Goal: Information Seeking & Learning: Learn about a topic

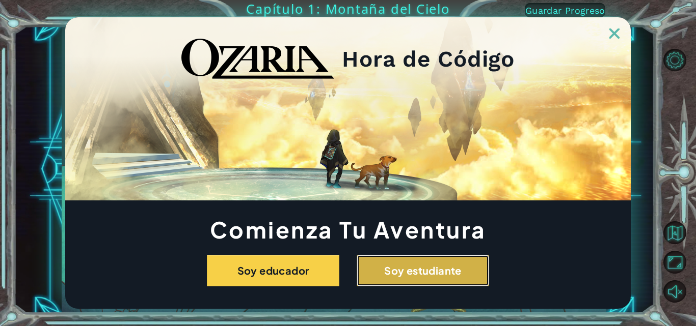
click at [453, 265] on button "Soy estudiante" at bounding box center [422, 271] width 132 height 32
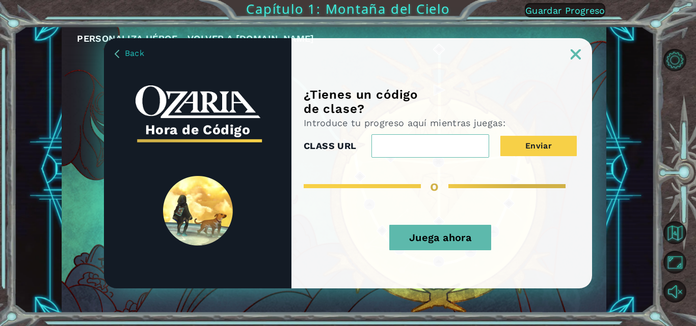
click at [413, 239] on button "Juega ahora" at bounding box center [440, 237] width 102 height 25
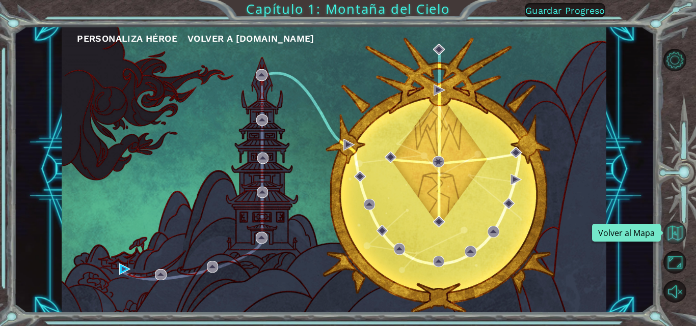
click at [669, 235] on button "Volver al Mapa" at bounding box center [674, 233] width 23 height 23
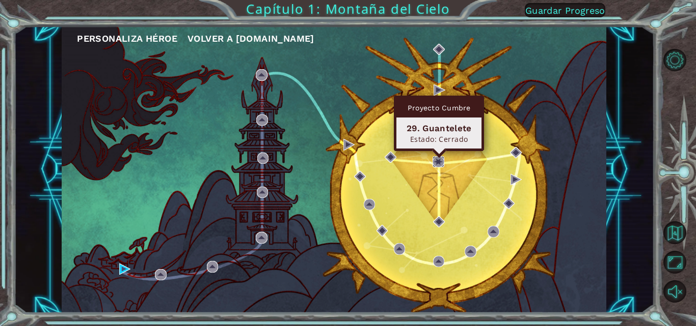
click at [436, 161] on img at bounding box center [437, 161] width 11 height 11
click at [440, 160] on img at bounding box center [437, 161] width 11 height 11
click at [435, 162] on img at bounding box center [437, 161] width 11 height 11
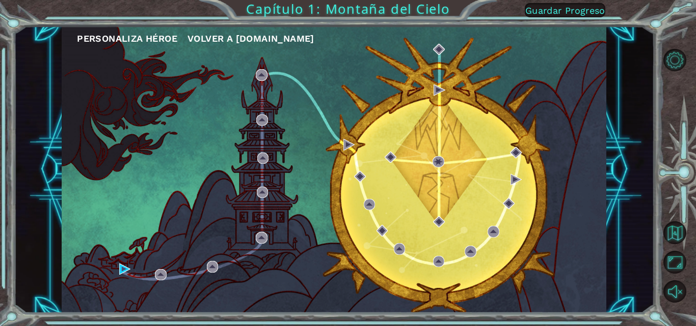
drag, startPoint x: 455, startPoint y: 154, endPoint x: 432, endPoint y: 229, distance: 78.3
click at [446, 179] on div "Personaliza Héroe Volver a [DOMAIN_NAME]" at bounding box center [334, 169] width 544 height 287
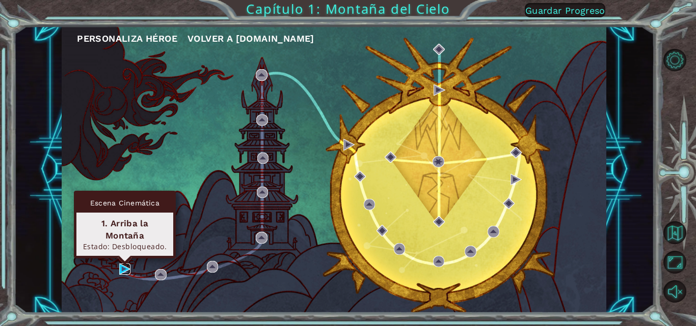
click at [121, 270] on img at bounding box center [124, 269] width 11 height 11
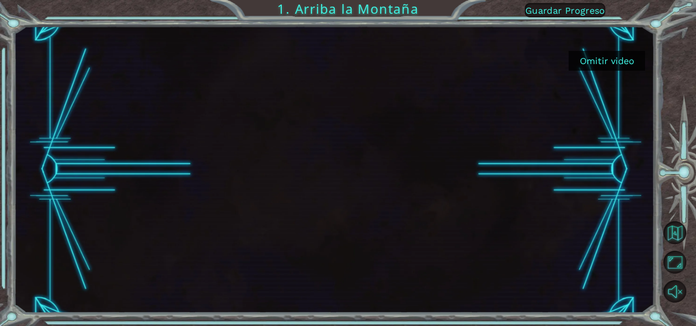
click at [600, 56] on button "Omitir video" at bounding box center [606, 61] width 76 height 20
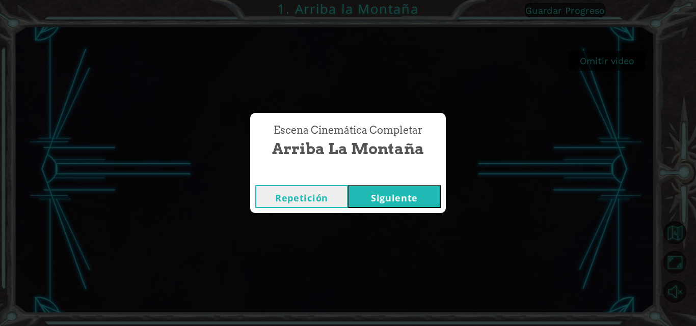
click at [429, 202] on button "Siguiente" at bounding box center [394, 196] width 93 height 23
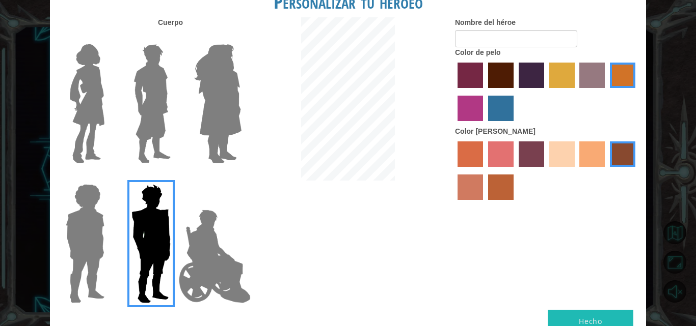
click at [150, 125] on img at bounding box center [151, 103] width 45 height 127
click at [175, 38] on input "Hero Lars" at bounding box center [175, 38] width 0 height 0
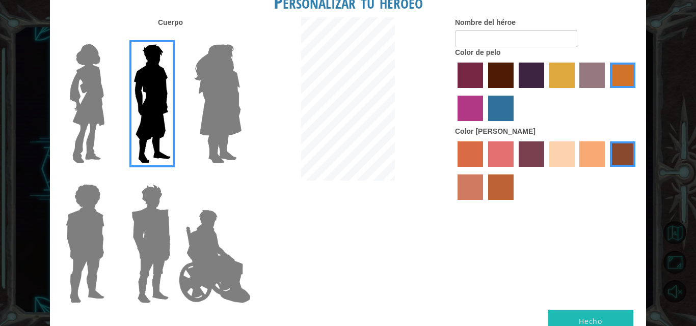
click at [501, 118] on label "lachmara hair color" at bounding box center [500, 108] width 25 height 25
click at [484, 125] on input "lachmara hair color" at bounding box center [484, 125] width 0 height 0
click at [557, 148] on label "sandy beach skin color" at bounding box center [561, 154] width 25 height 25
click at [545, 171] on input "sandy beach skin color" at bounding box center [545, 171] width 0 height 0
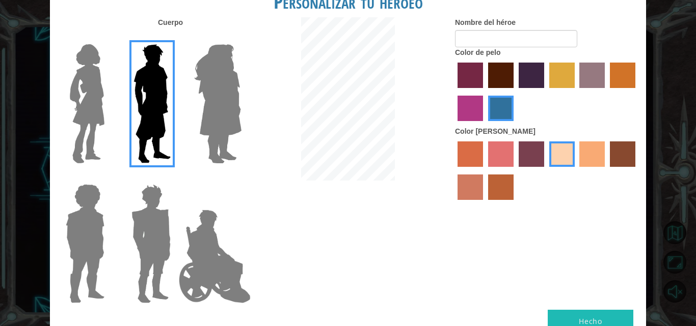
click at [584, 156] on label "tacao skin color" at bounding box center [591, 154] width 25 height 25
click at [576, 171] on input "tacao skin color" at bounding box center [576, 171] width 0 height 0
click at [471, 144] on label "sorbus skin color" at bounding box center [469, 154] width 25 height 25
click at [454, 171] on input "sorbus skin color" at bounding box center [454, 171] width 0 height 0
click at [588, 154] on label "tacao skin color" at bounding box center [591, 154] width 25 height 25
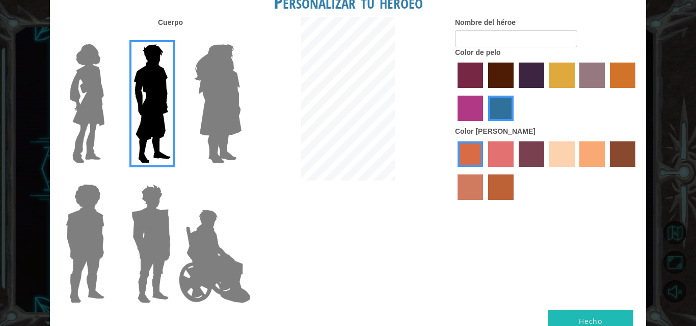
click at [576, 171] on input "tacao skin color" at bounding box center [576, 171] width 0 height 0
click at [556, 150] on label "sandy beach skin color" at bounding box center [561, 154] width 25 height 25
click at [545, 171] on input "sandy beach skin color" at bounding box center [545, 171] width 0 height 0
click at [586, 162] on label "tacao skin color" at bounding box center [591, 154] width 25 height 25
click at [576, 171] on input "tacao skin color" at bounding box center [576, 171] width 0 height 0
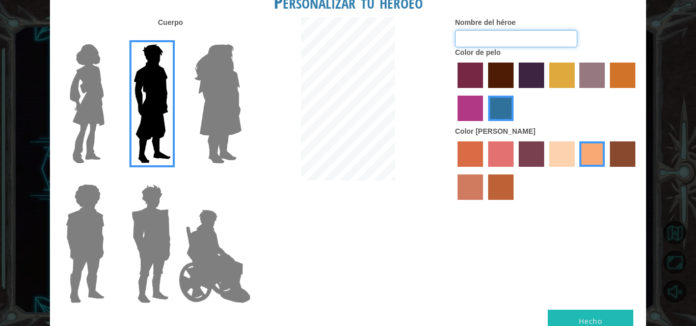
click at [473, 45] on input "Nombre del héroe" at bounding box center [516, 38] width 122 height 17
type input "[PERSON_NAME]"
click at [602, 322] on button "Hecho" at bounding box center [590, 321] width 86 height 23
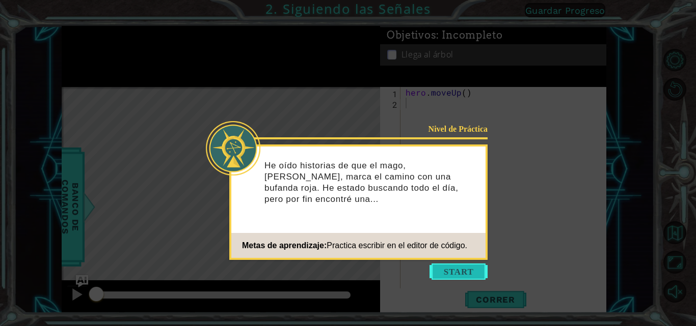
click at [454, 271] on button "Start" at bounding box center [458, 272] width 58 height 16
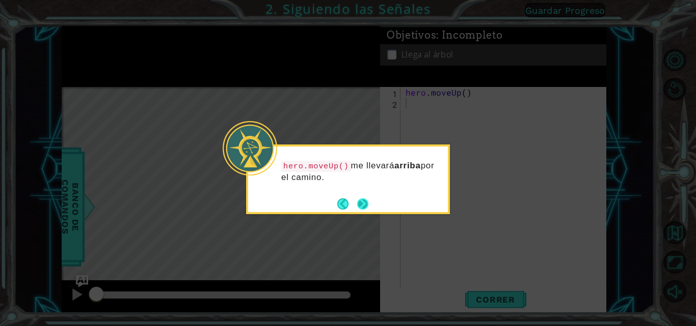
click at [361, 202] on button "Next" at bounding box center [362, 204] width 13 height 13
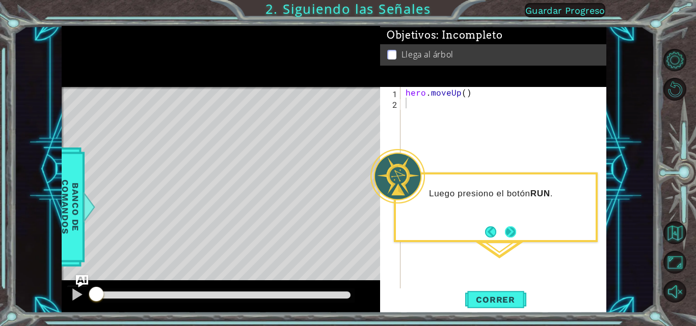
click at [508, 231] on button "Next" at bounding box center [511, 232] width 12 height 12
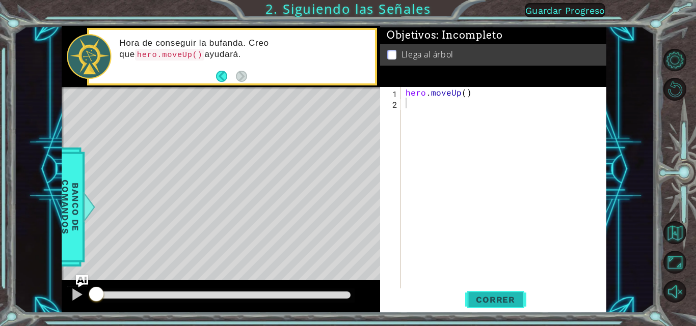
click at [484, 295] on span "Correr" at bounding box center [495, 300] width 60 height 10
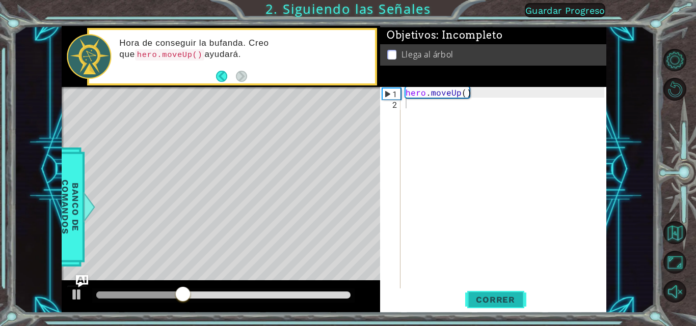
click at [485, 293] on button "Correr" at bounding box center [495, 300] width 61 height 22
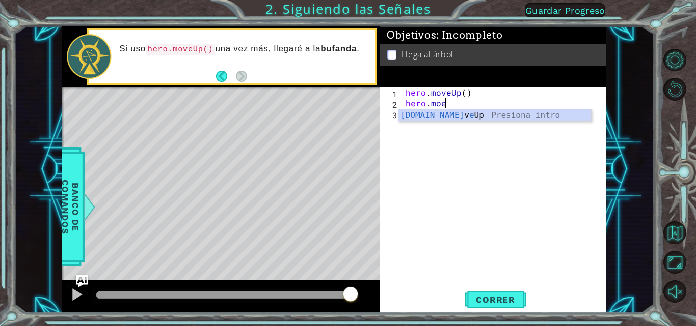
scroll to position [0, 2]
type textarea "[DOMAIN_NAME]"
click at [460, 112] on div "[DOMAIN_NAME] veUp Presiona intro" at bounding box center [494, 127] width 193 height 37
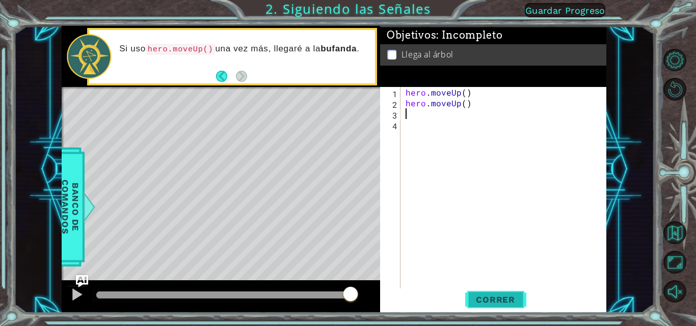
click at [486, 305] on span "Correr" at bounding box center [495, 300] width 60 height 10
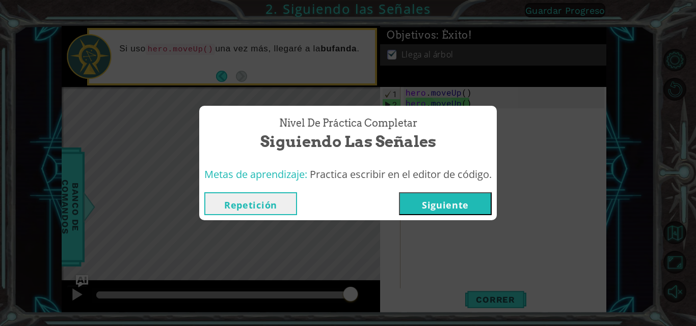
click at [443, 198] on button "Siguiente" at bounding box center [445, 204] width 93 height 23
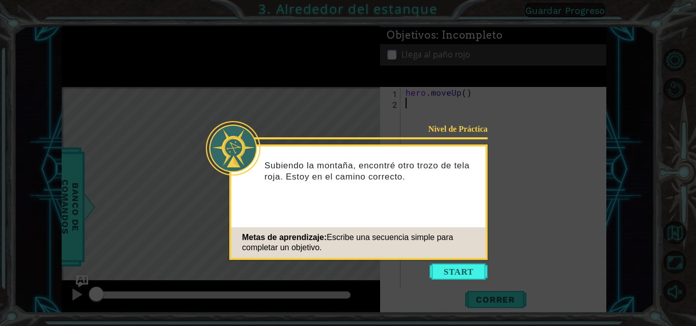
click at [463, 271] on button "Start" at bounding box center [458, 272] width 58 height 16
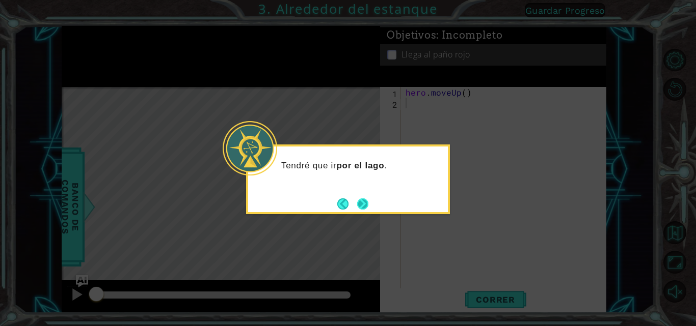
click at [358, 199] on button "Next" at bounding box center [362, 204] width 14 height 14
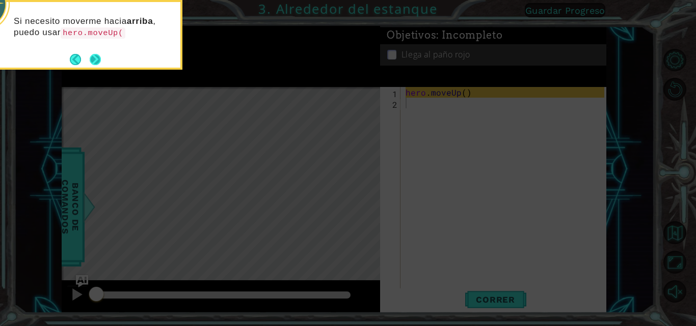
click at [100, 53] on button "Next" at bounding box center [95, 59] width 12 height 12
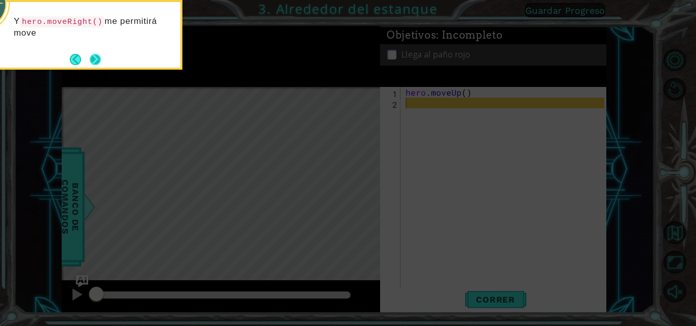
click at [92, 59] on button "Next" at bounding box center [96, 59] width 12 height 12
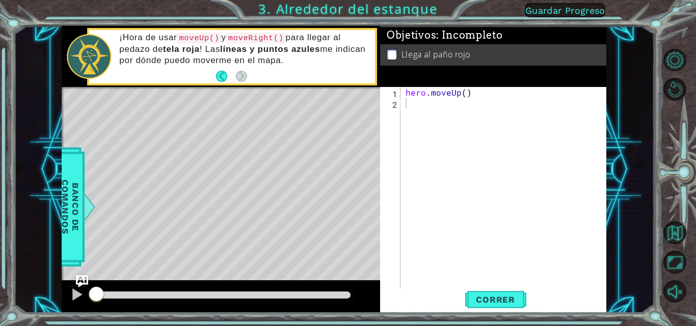
click at [214, 70] on div "¡Hora de usar moveUp() y moveRight() para llegar al pedazo de tela roja ! Las l…" at bounding box center [243, 56] width 262 height 59
click at [402, 102] on div "1 2 hero . moveUp ( ) ההההההההההההההההההההההההההההההההההההההההההההההההההההההההה…" at bounding box center [492, 188] width 224 height 203
click at [80, 303] on button at bounding box center [77, 296] width 20 height 21
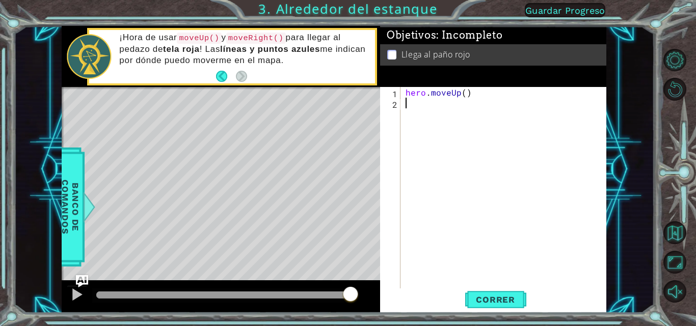
type textarea "h"
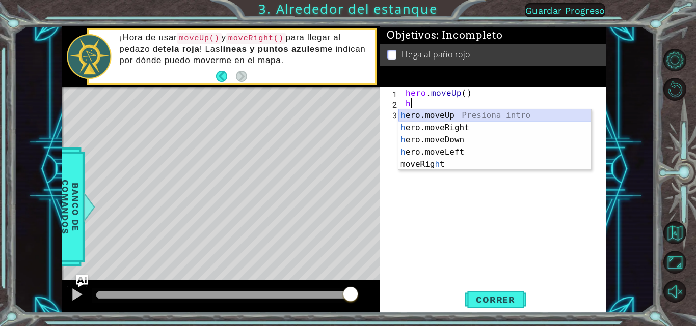
click at [469, 113] on div "h ero.moveUp Presiona intro h ero.moveRight Presiona intro h ero.moveDown Presi…" at bounding box center [494, 152] width 193 height 86
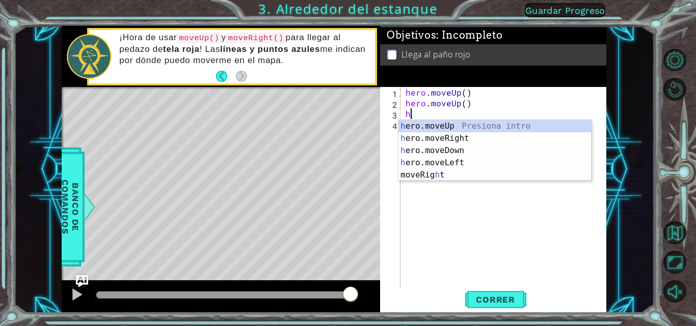
type textarea "h"
click at [519, 132] on div "h ero.moveUp Presiona intro h ero.moveRight Presiona intro h ero.moveDown Presi…" at bounding box center [494, 163] width 193 height 86
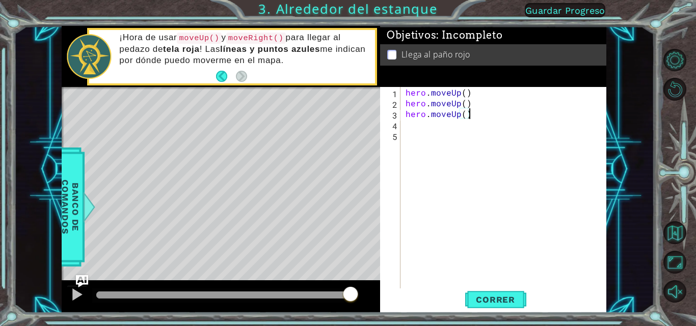
click at [470, 113] on div "hero . moveUp ( ) hero . moveUp ( ) hero . moveUp ( )" at bounding box center [506, 199] width 206 height 225
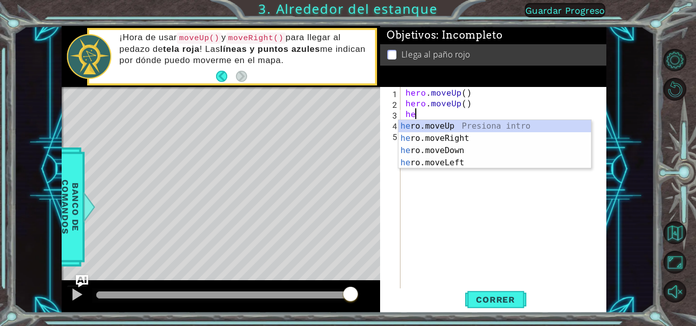
type textarea "h"
type textarea "hero.mov"
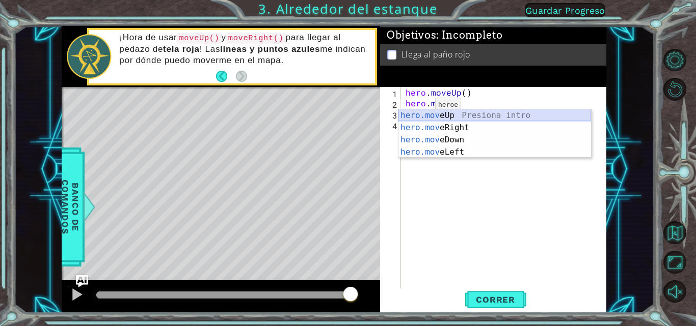
click at [415, 112] on div "hero.mov eUp Presiona intro hero.mov eRight Presiona intro hero.mov eDown Presi…" at bounding box center [494, 145] width 193 height 73
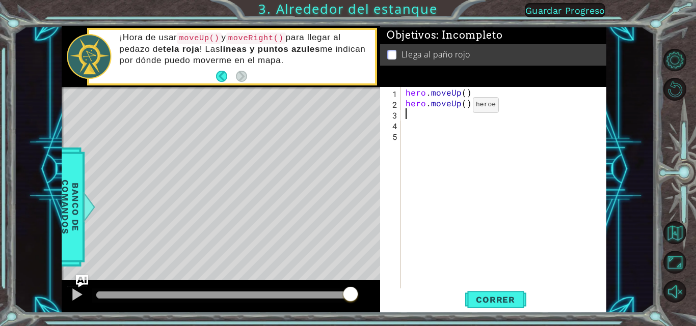
type textarea "h"
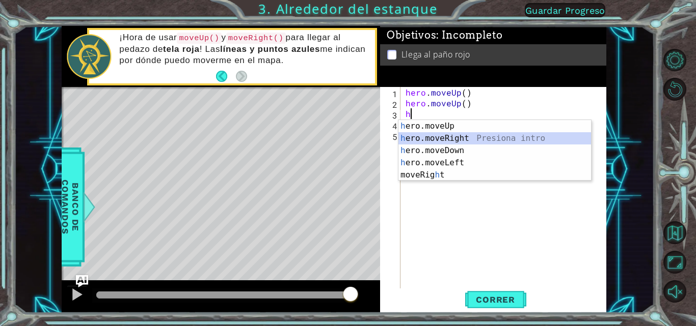
click at [430, 133] on div "h ero.moveUp Presiona intro h ero.moveRight Presiona intro h ero.moveDown Presi…" at bounding box center [494, 163] width 193 height 86
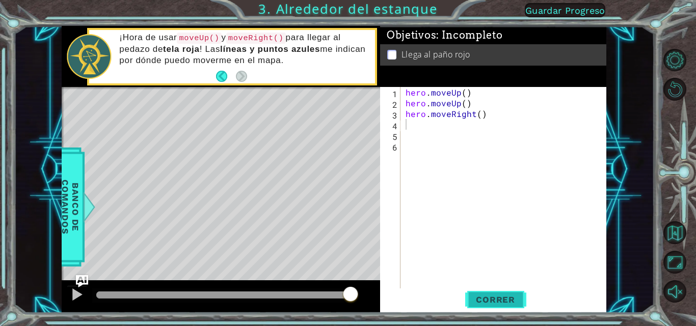
click at [505, 296] on span "Correr" at bounding box center [495, 300] width 60 height 10
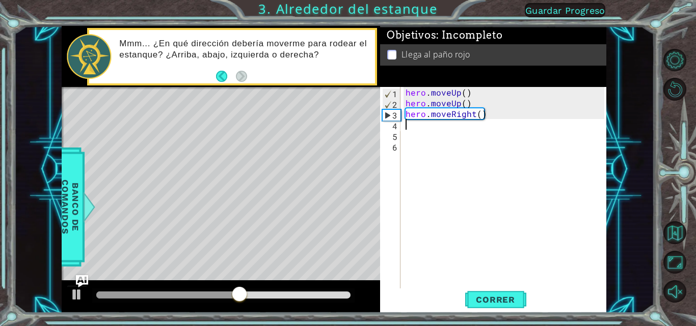
type textarea "h"
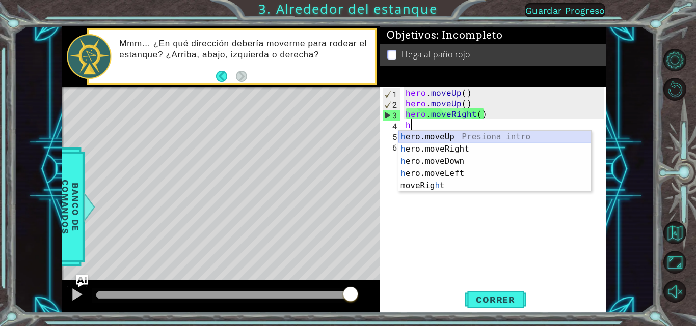
click at [432, 135] on div "h ero.moveUp Presiona intro h ero.moveRight Presiona intro h ero.moveDown Presi…" at bounding box center [494, 174] width 193 height 86
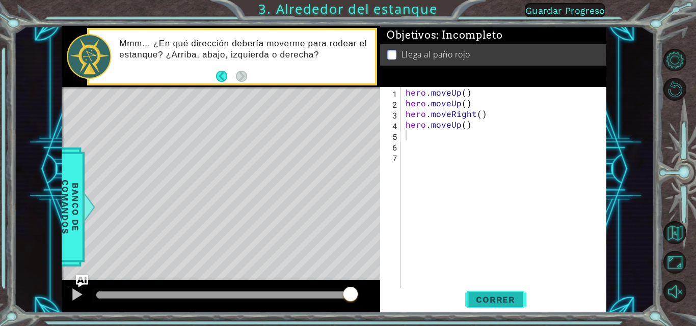
click at [488, 293] on button "Correr" at bounding box center [495, 300] width 61 height 22
